Goal: Navigation & Orientation: Find specific page/section

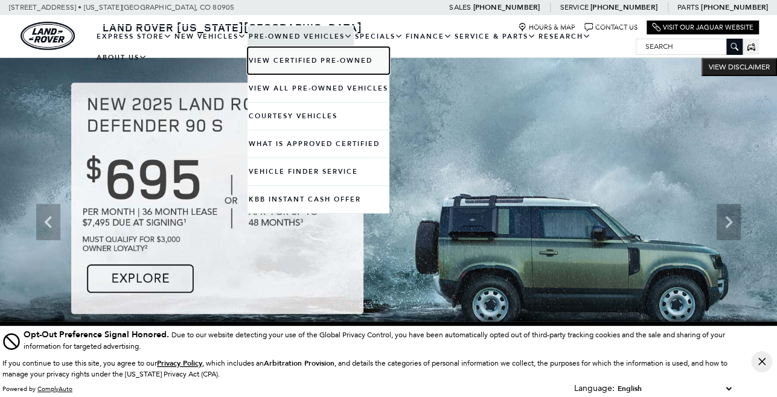
click at [337, 61] on link "View Certified Pre-Owned" at bounding box center [319, 60] width 142 height 27
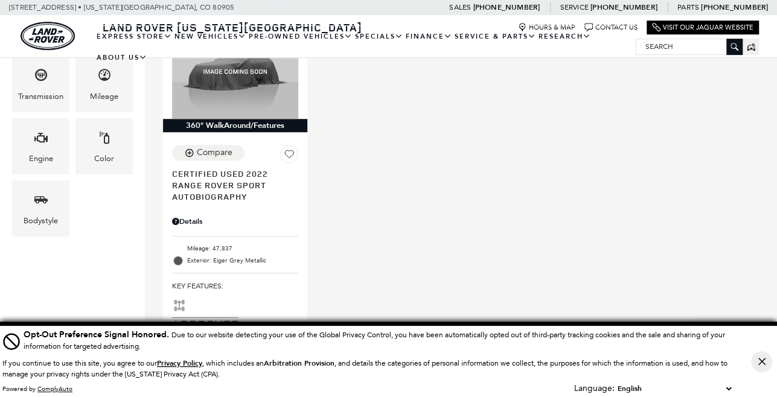
scroll to position [345, 0]
drag, startPoint x: 761, startPoint y: 358, endPoint x: 491, endPoint y: 236, distance: 296.3
click at [761, 358] on icon "Close Button" at bounding box center [762, 361] width 7 height 7
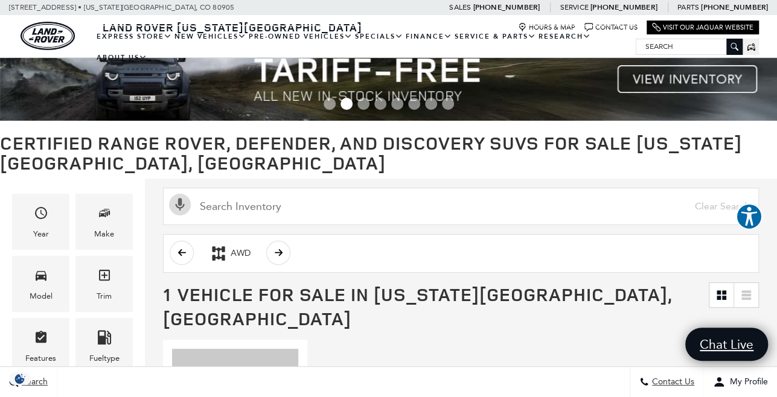
scroll to position [0, 0]
